Goal: Task Accomplishment & Management: Manage account settings

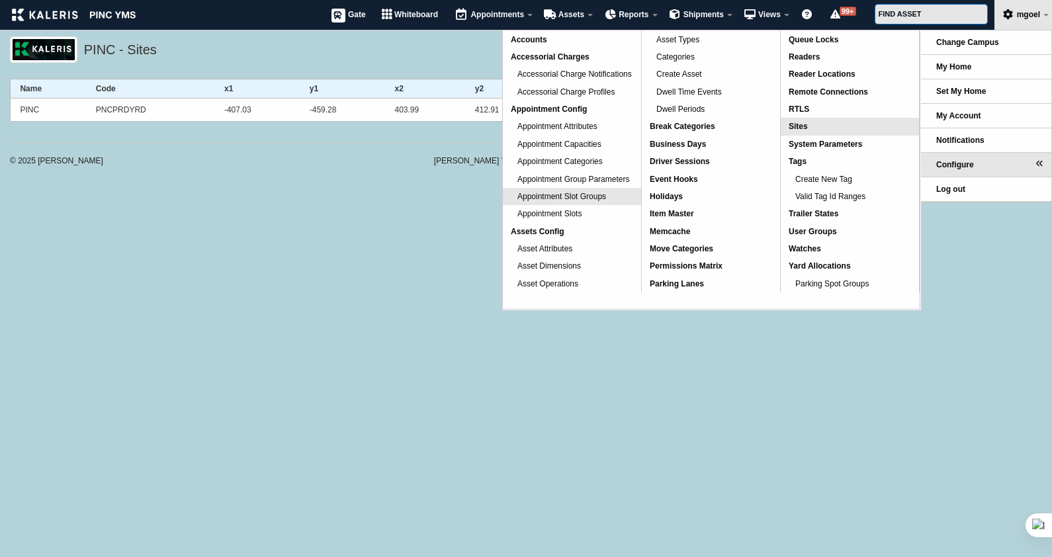
click at [595, 194] on span "Appointment Slot Groups" at bounding box center [561, 196] width 89 height 9
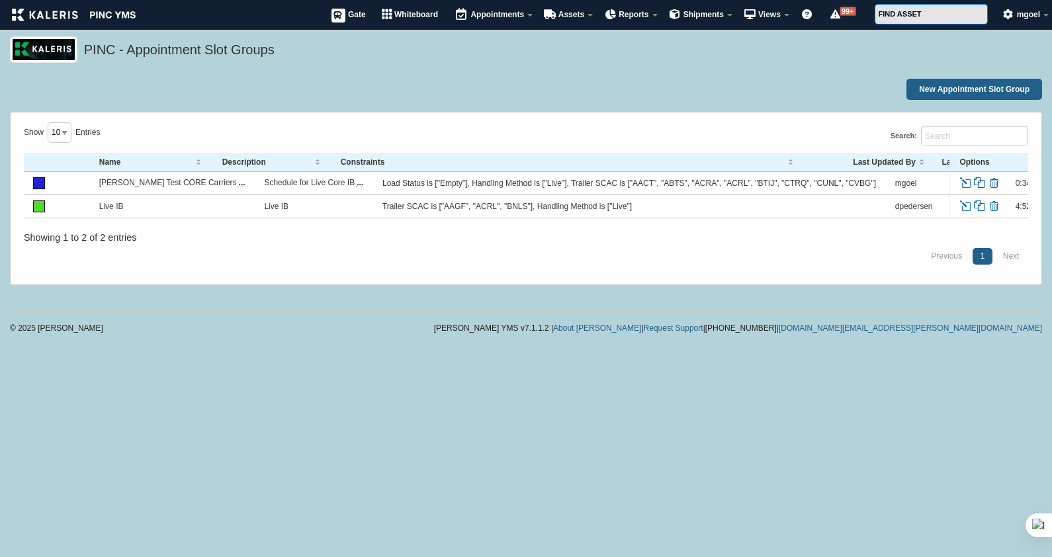
click at [966, 183] on link "Edit" at bounding box center [966, 183] width 15 height 12
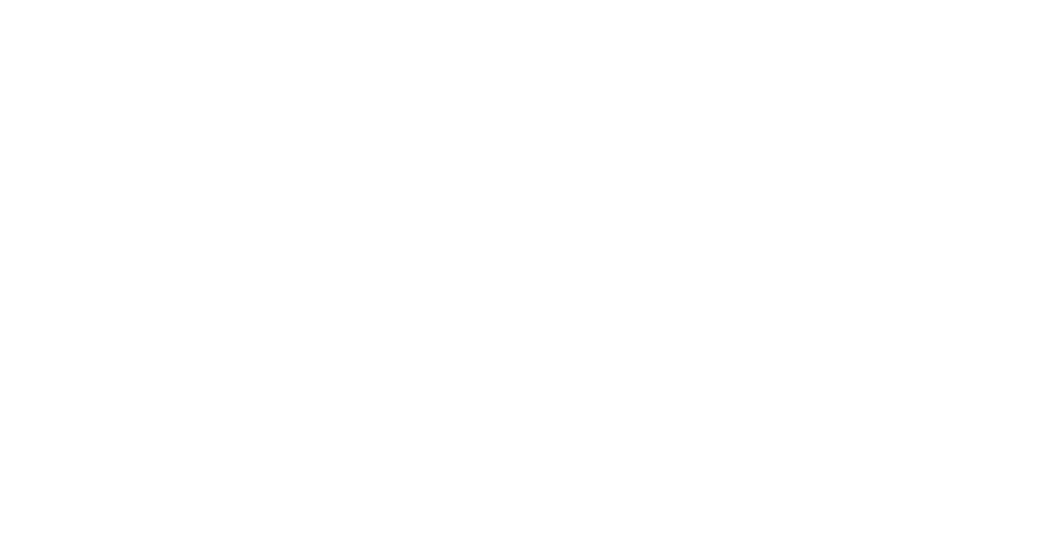
select select "23"
